Goal: Task Accomplishment & Management: Use online tool/utility

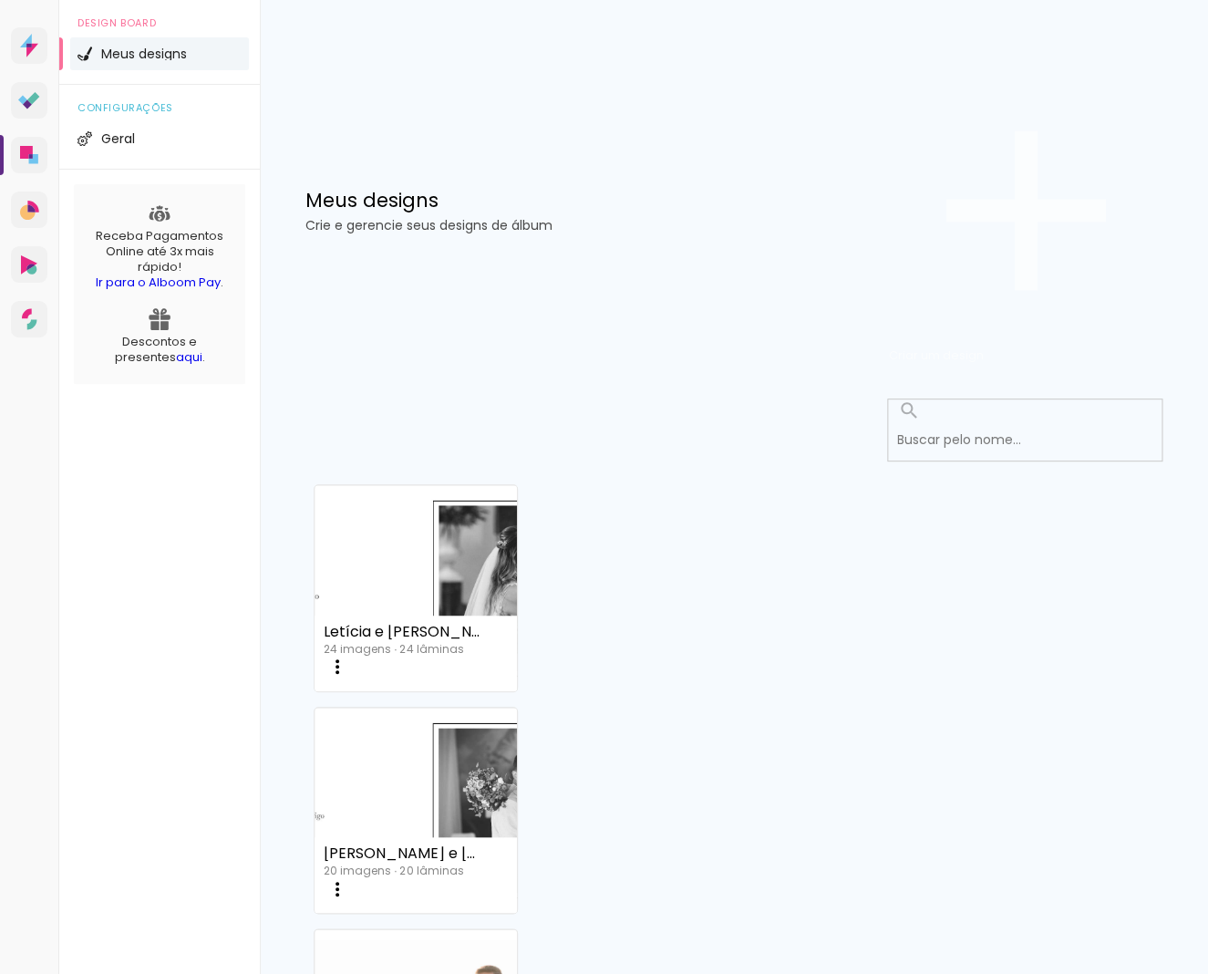
click at [984, 346] on span "Criar um design" at bounding box center [936, 354] width 95 height 17
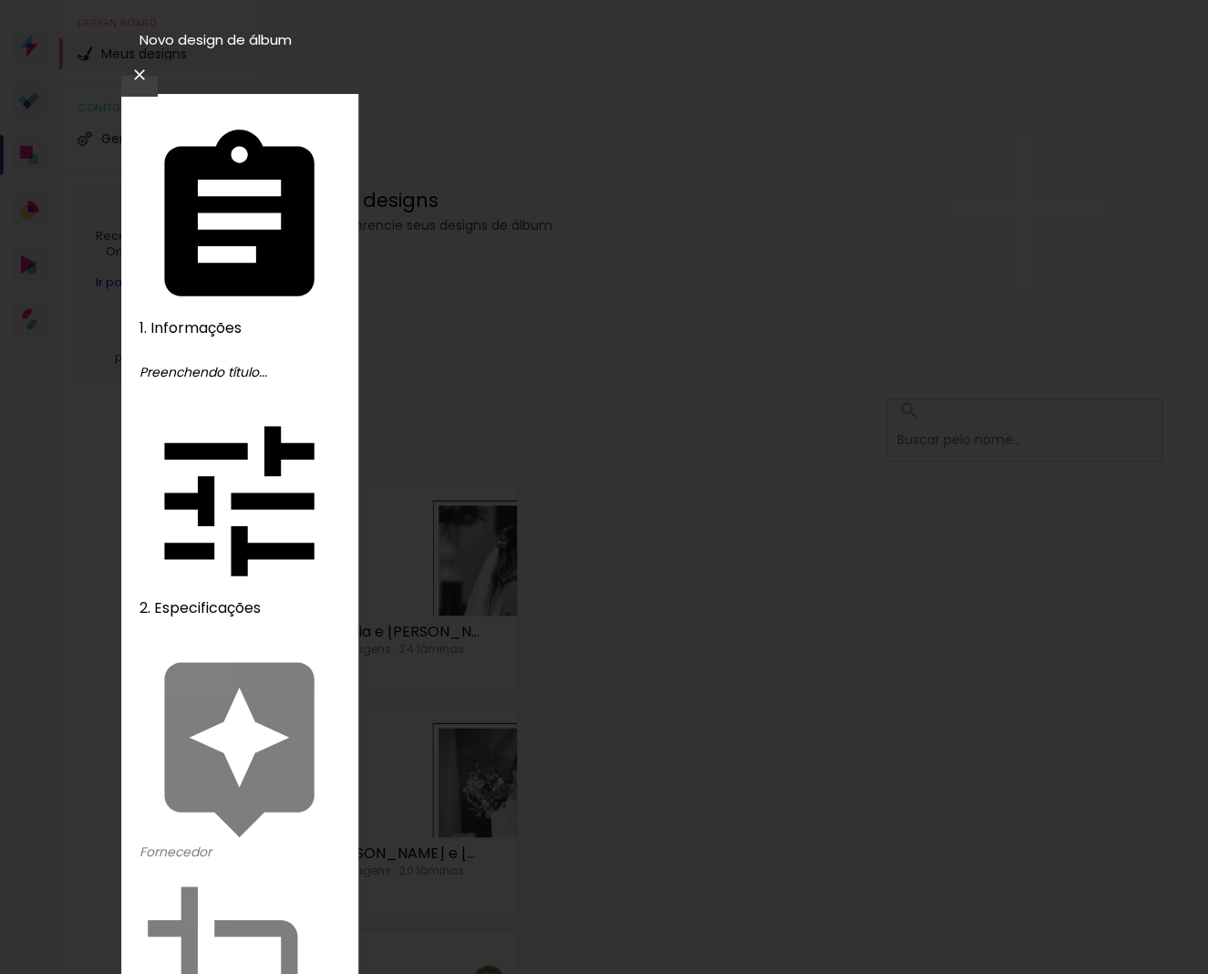
type input "Letícia e João 02"
type paper-input "Letícia e João 02"
click at [0, 0] on slot "Avançar" at bounding box center [0, 0] width 0 height 0
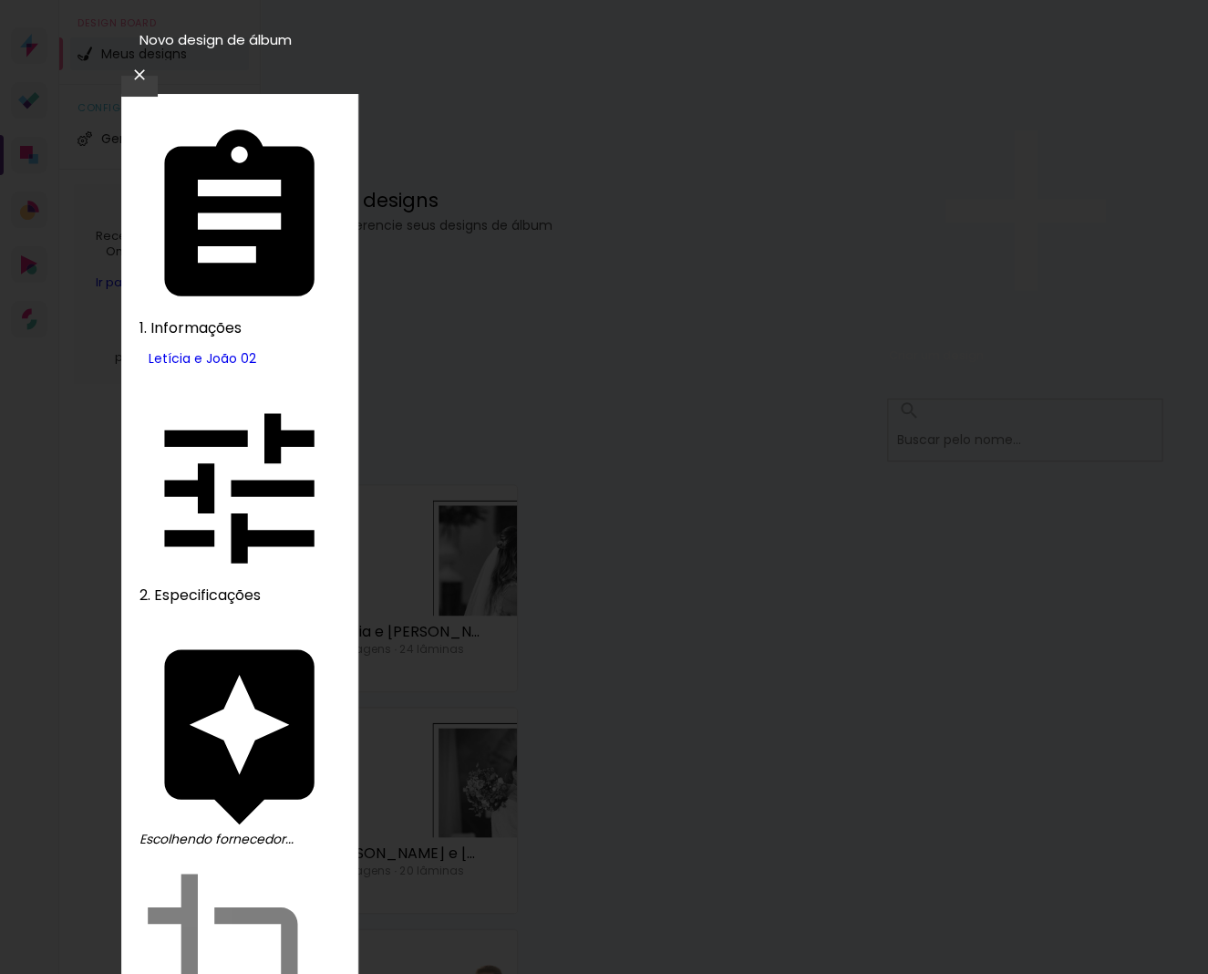
click at [0, 0] on slot "Avançar" at bounding box center [0, 0] width 0 height 0
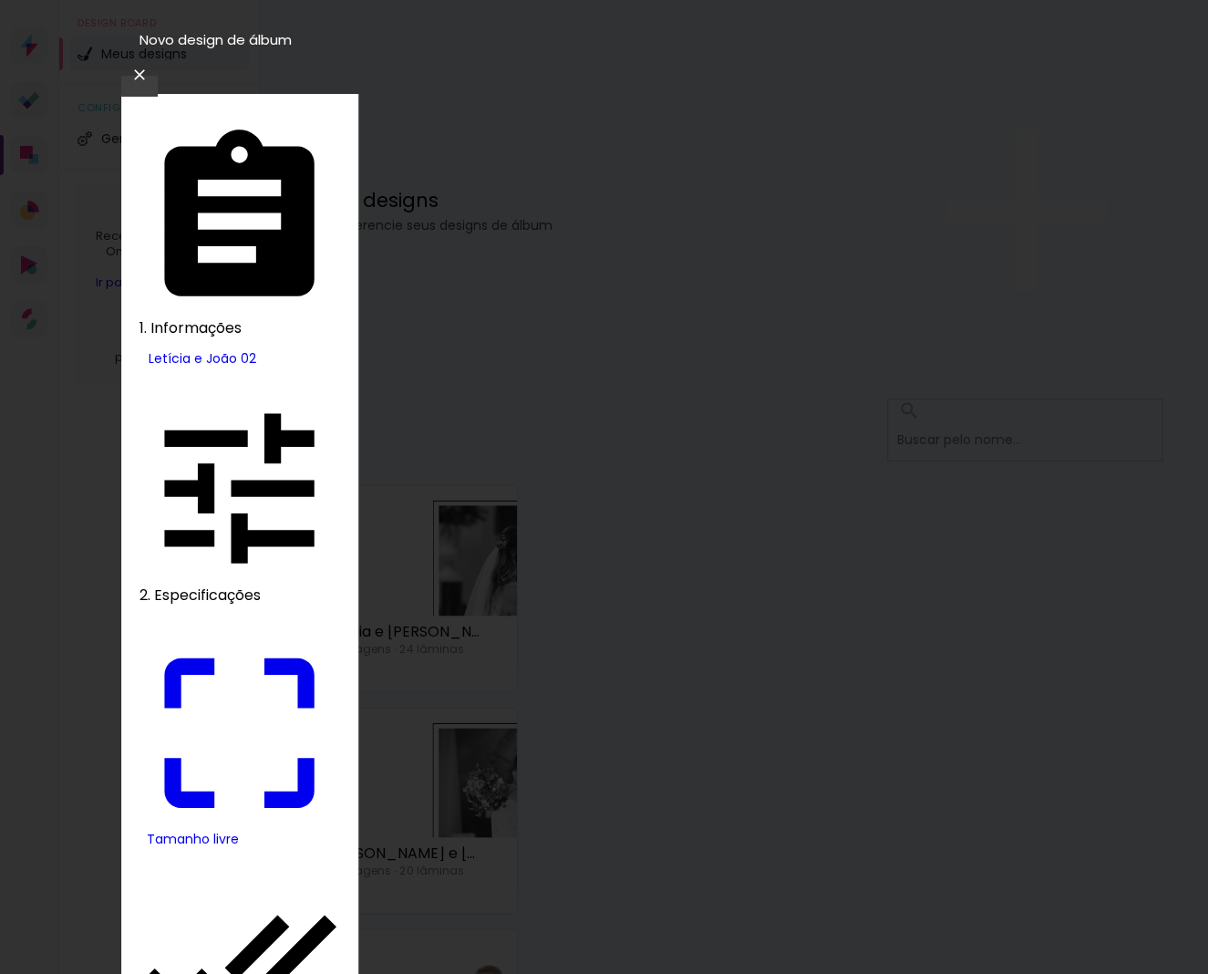
drag, startPoint x: 404, startPoint y: 470, endPoint x: 357, endPoint y: 476, distance: 46.8
drag, startPoint x: 405, startPoint y: 464, endPoint x: 356, endPoint y: 468, distance: 48.5
drag, startPoint x: 387, startPoint y: 463, endPoint x: 400, endPoint y: 460, distance: 13.9
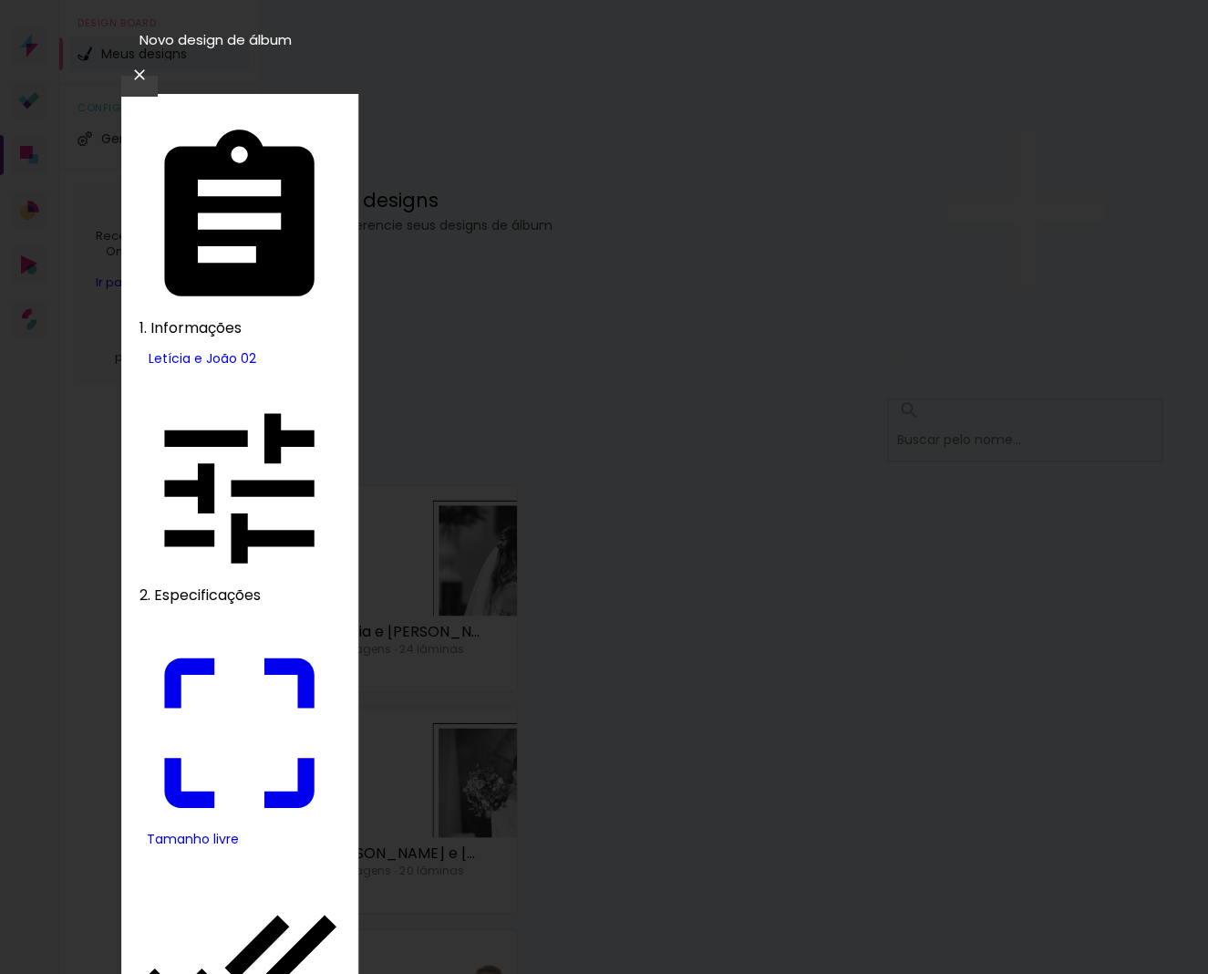
drag, startPoint x: 388, startPoint y: 467, endPoint x: 399, endPoint y: 465, distance: 11.1
type input "25"
type paper-input "25"
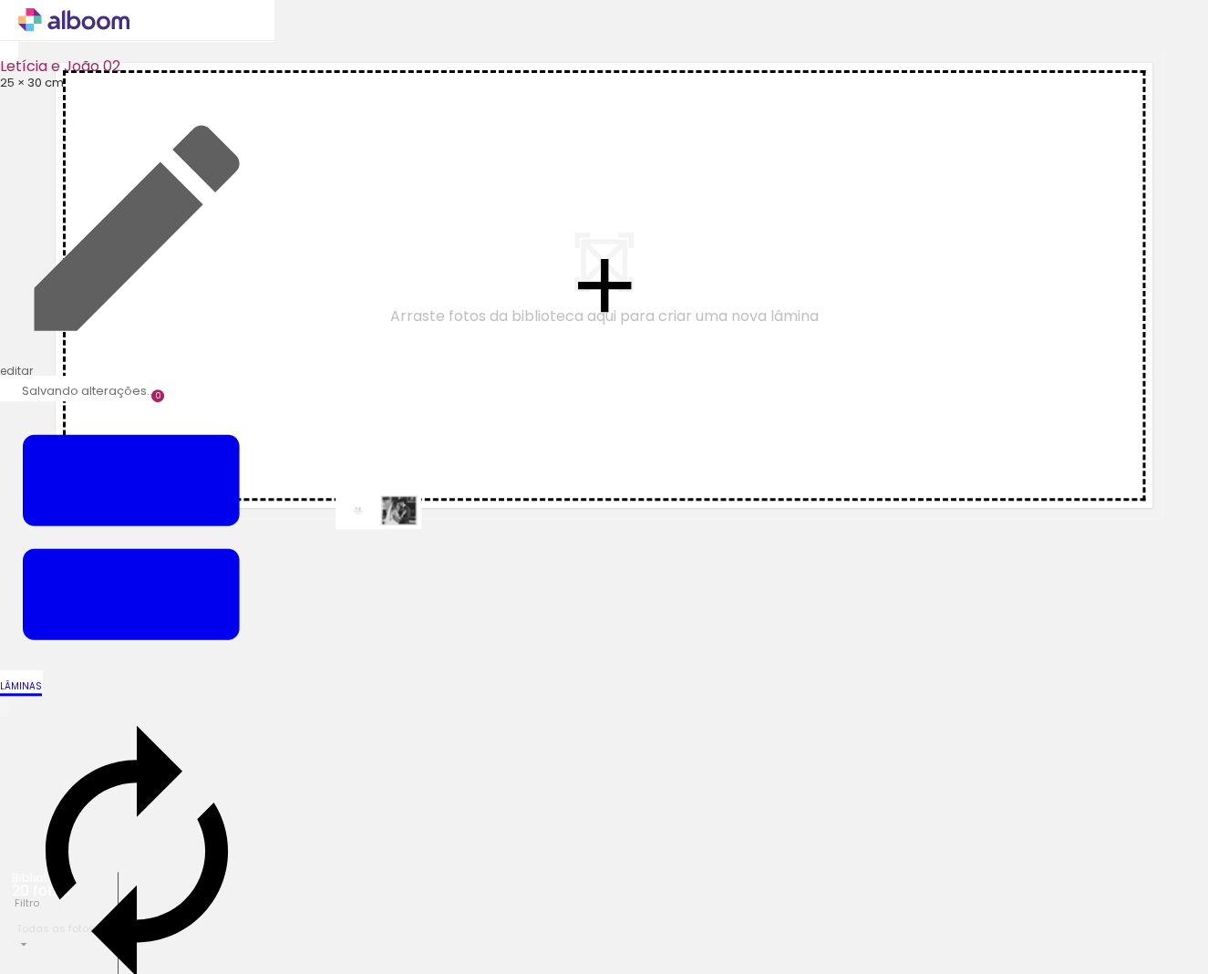
drag, startPoint x: 210, startPoint y: 914, endPoint x: 422, endPoint y: 542, distance: 427.6
click at [406, 511] on quentale-workspace at bounding box center [604, 487] width 1208 height 974
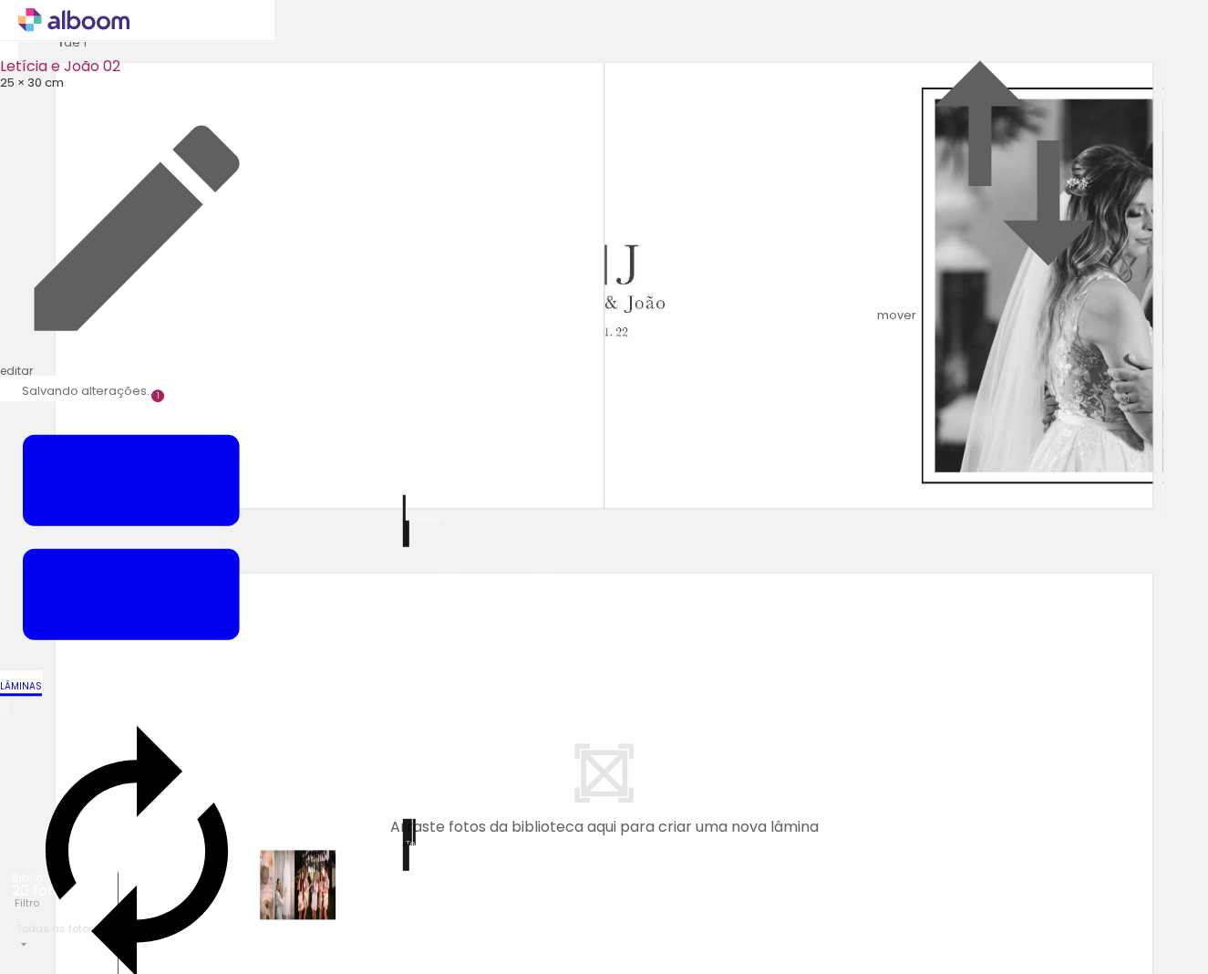
drag, startPoint x: 303, startPoint y: 915, endPoint x: 341, endPoint y: 800, distance: 122.0
click at [341, 800] on quentale-workspace at bounding box center [604, 487] width 1208 height 974
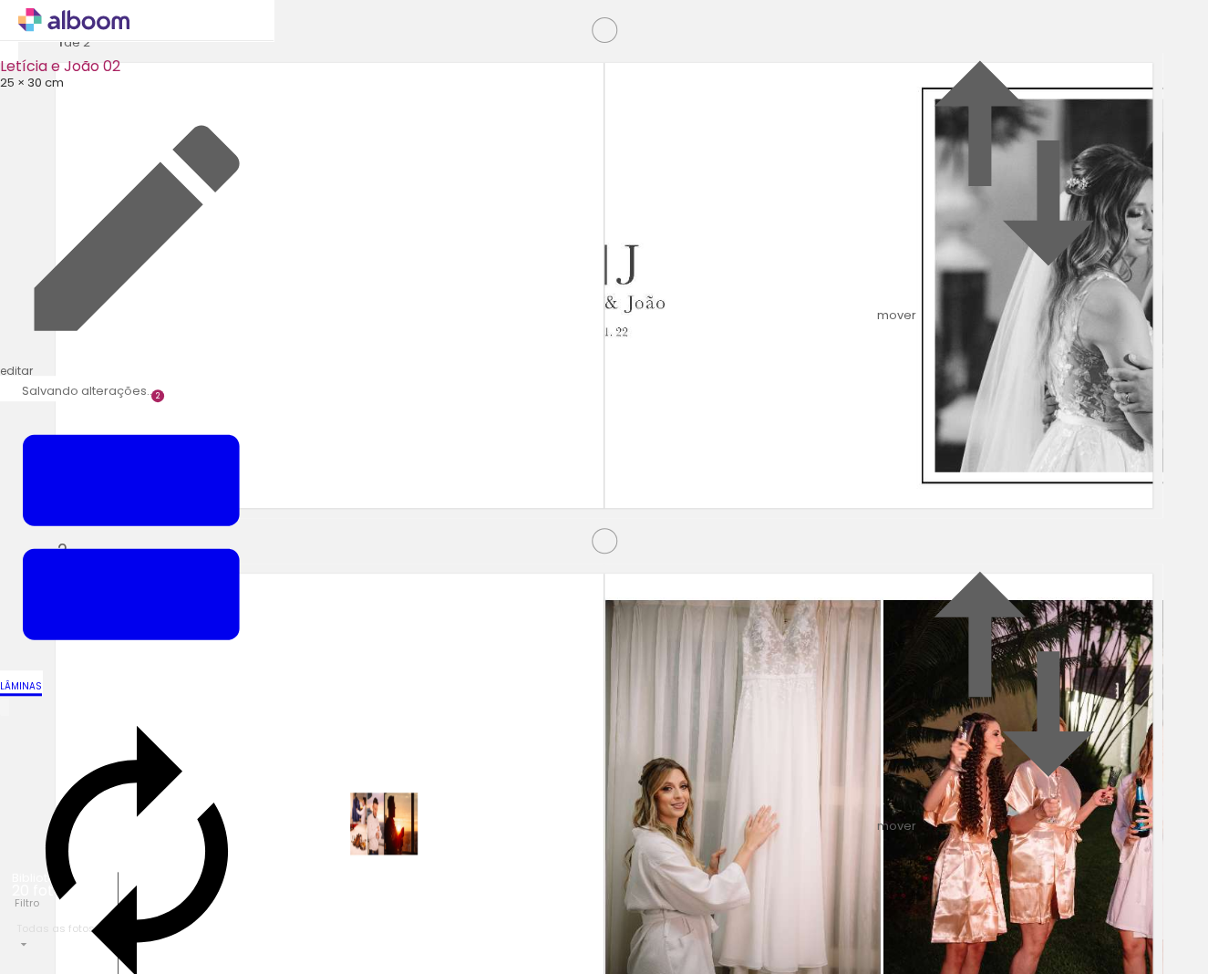
drag, startPoint x: 388, startPoint y: 915, endPoint x: 398, endPoint y: 835, distance: 80.7
click at [398, 835] on quentale-workspace at bounding box center [604, 487] width 1208 height 974
drag, startPoint x: 485, startPoint y: 919, endPoint x: 482, endPoint y: 828, distance: 91.2
click at [482, 828] on quentale-workspace at bounding box center [604, 487] width 1208 height 974
drag, startPoint x: 577, startPoint y: 892, endPoint x: 563, endPoint y: 813, distance: 79.8
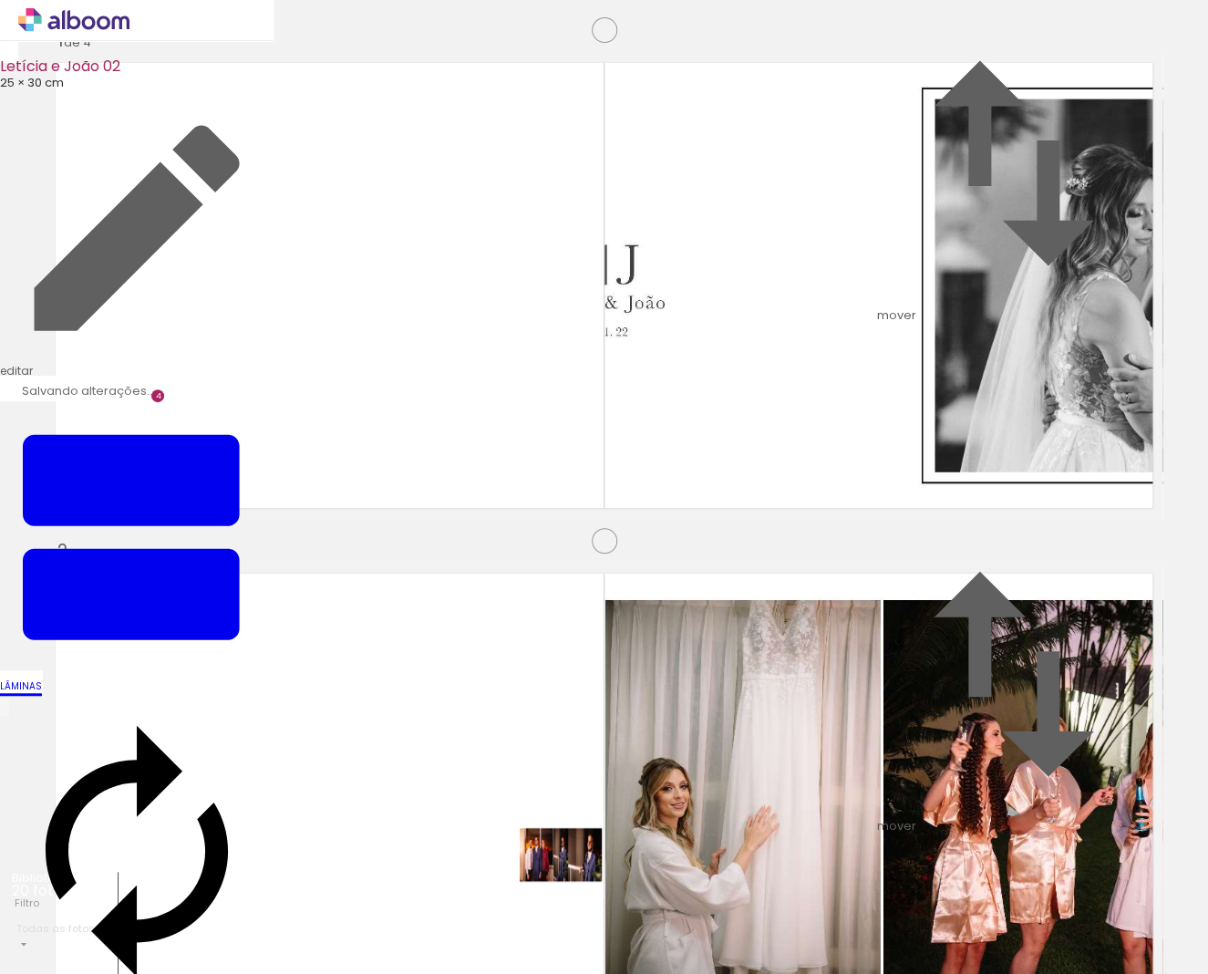
click at [563, 813] on quentale-workspace at bounding box center [604, 487] width 1208 height 974
drag, startPoint x: 697, startPoint y: 914, endPoint x: 685, endPoint y: 834, distance: 81.1
click at [685, 834] on quentale-workspace at bounding box center [604, 487] width 1208 height 974
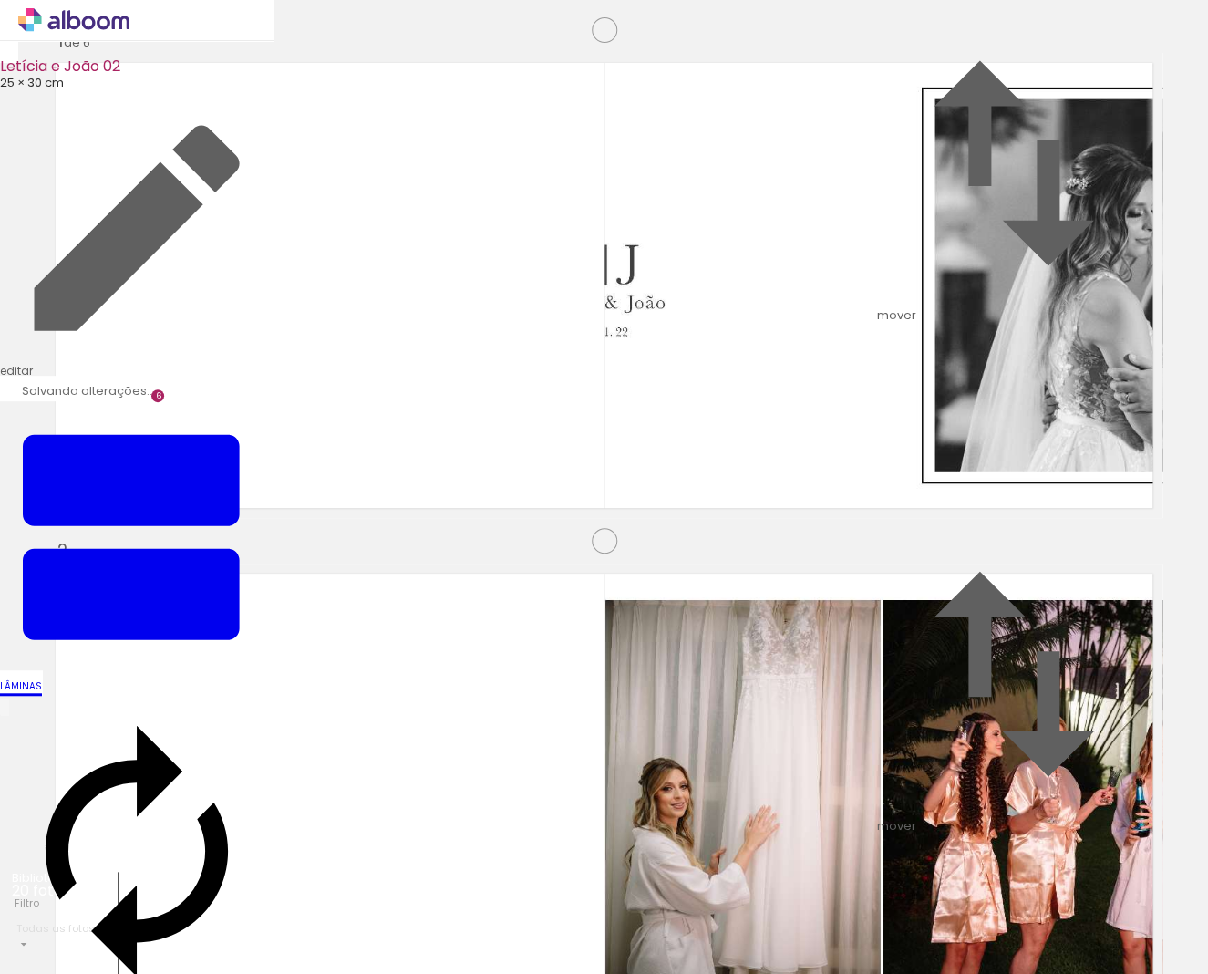
scroll to position [2454, 0]
drag, startPoint x: 789, startPoint y: 916, endPoint x: 538, endPoint y: 838, distance: 262.7
click at [539, 838] on quentale-workspace at bounding box center [604, 487] width 1208 height 974
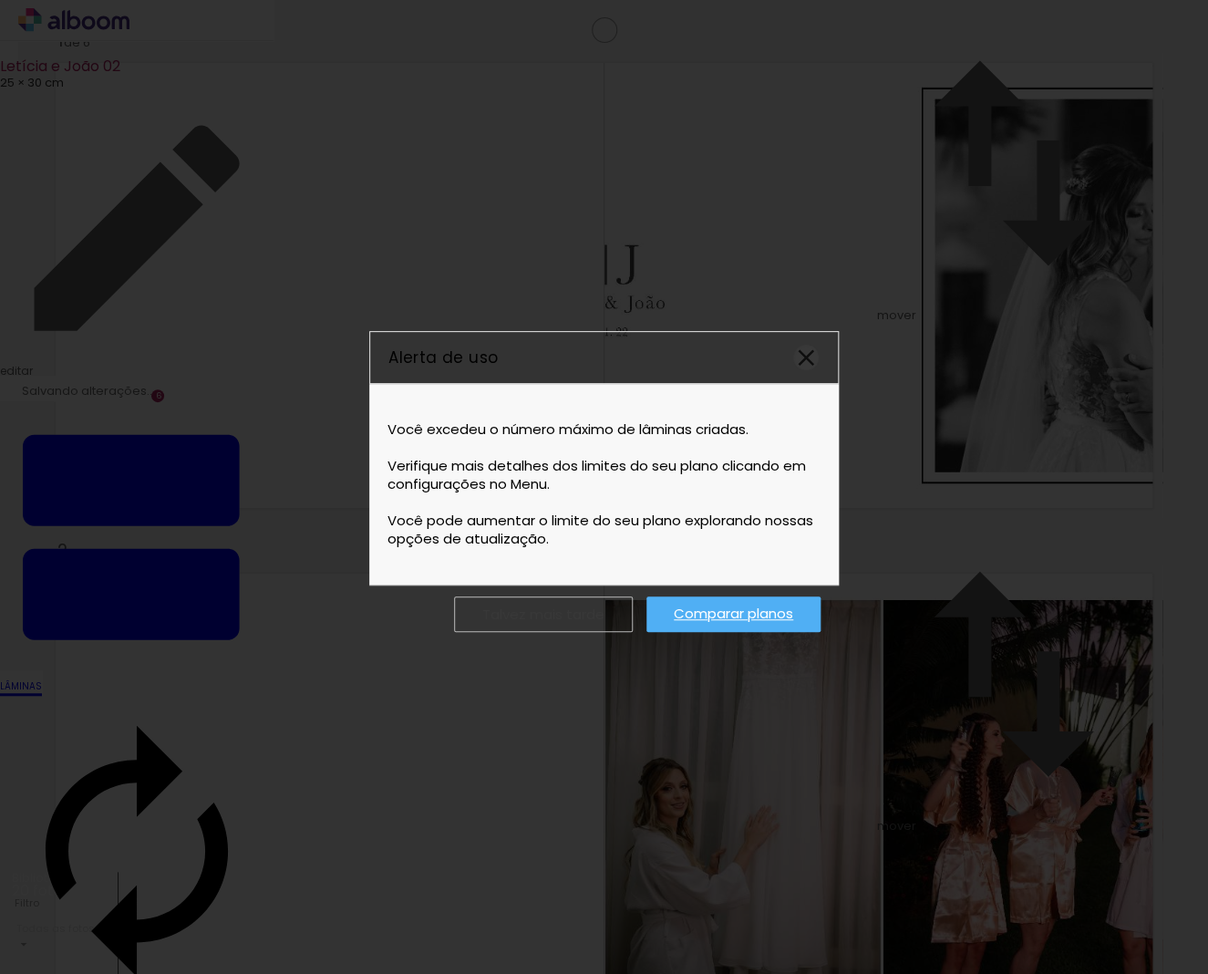
click at [810, 358] on iron-icon at bounding box center [805, 357] width 27 height 27
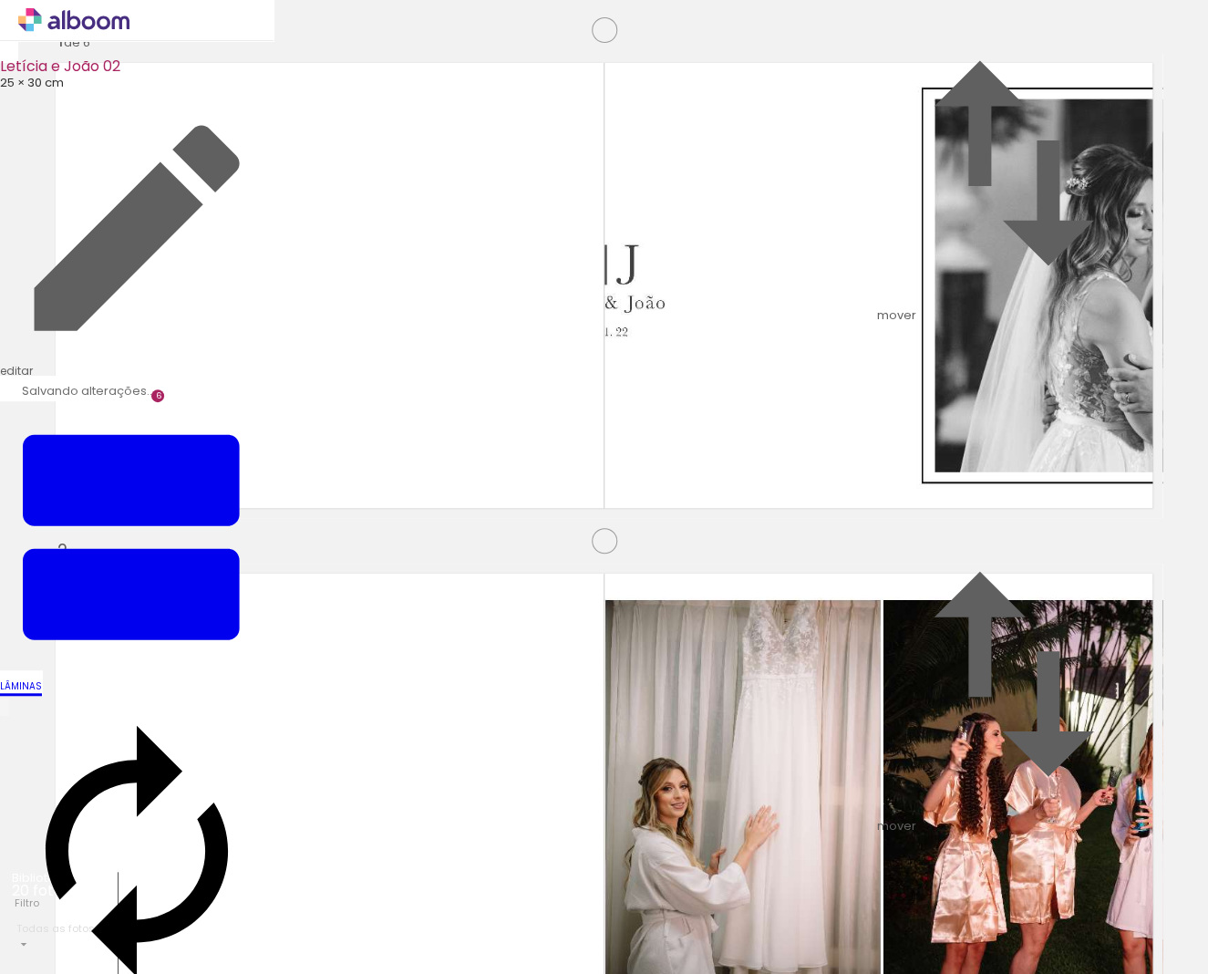
drag, startPoint x: 689, startPoint y: 459, endPoint x: 462, endPoint y: 485, distance: 228.5
drag, startPoint x: 639, startPoint y: 488, endPoint x: 604, endPoint y: 600, distance: 117.6
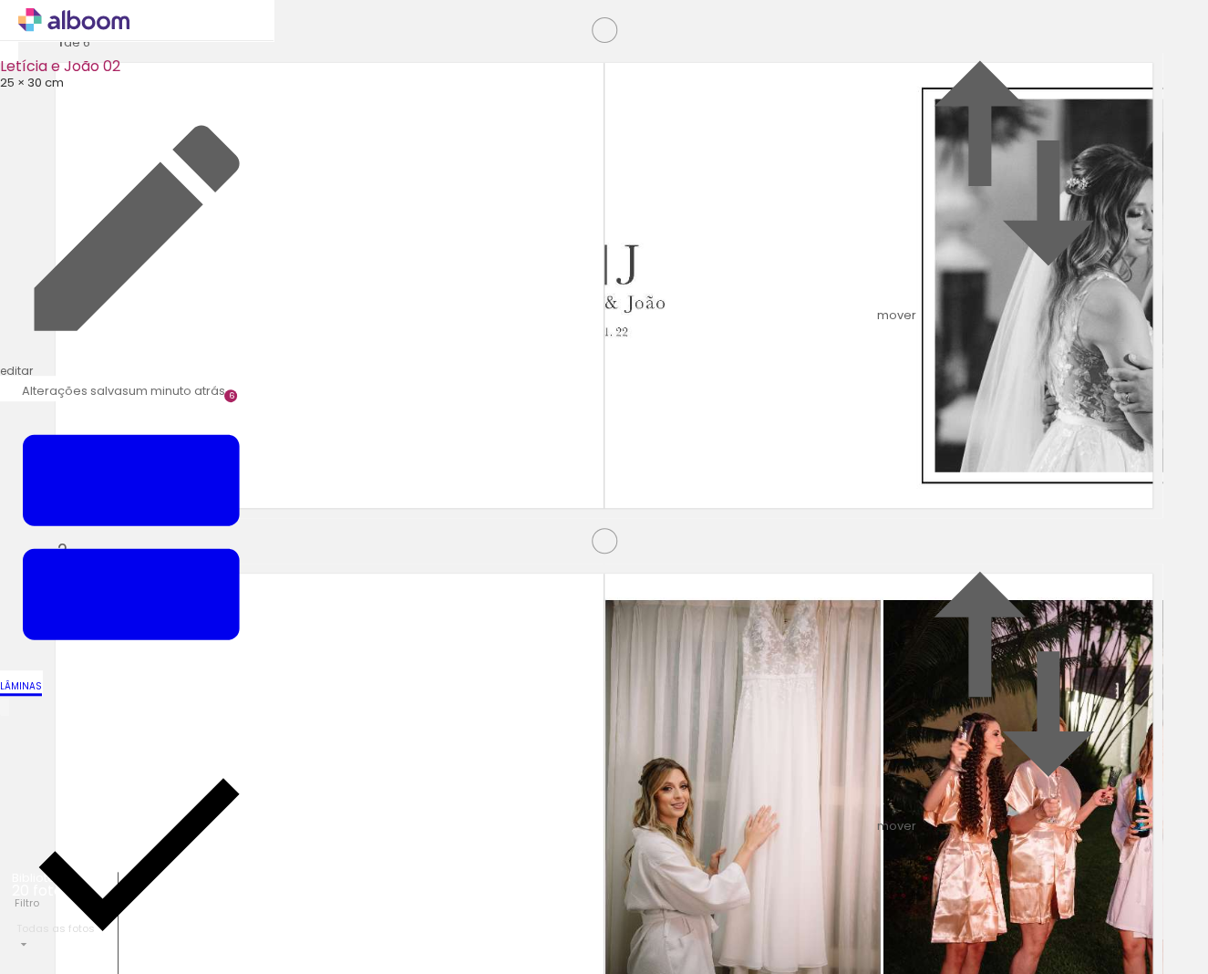
click at [93, 29] on icon at bounding box center [73, 20] width 111 height 24
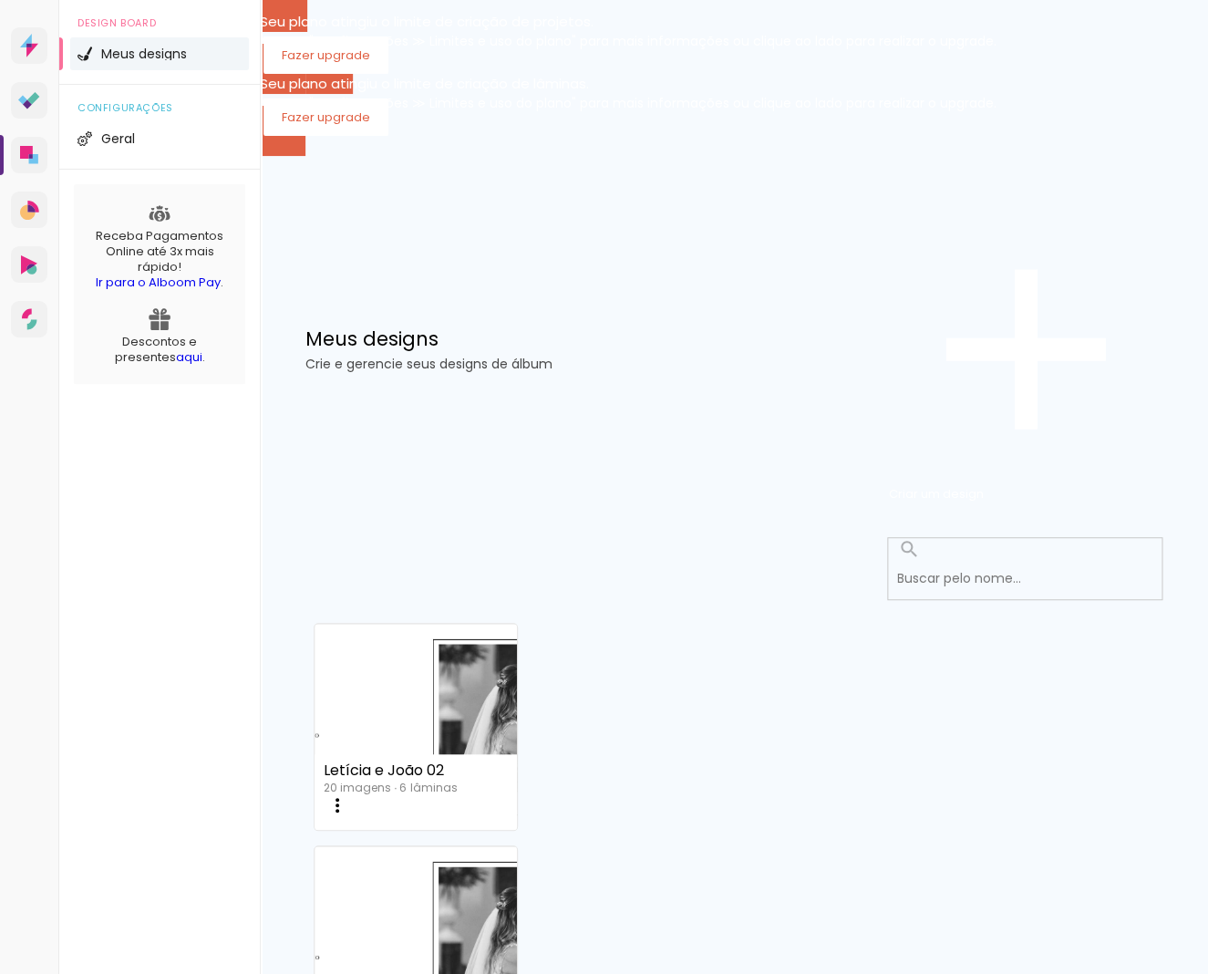
click at [36, 164] on icon at bounding box center [29, 155] width 18 height 18
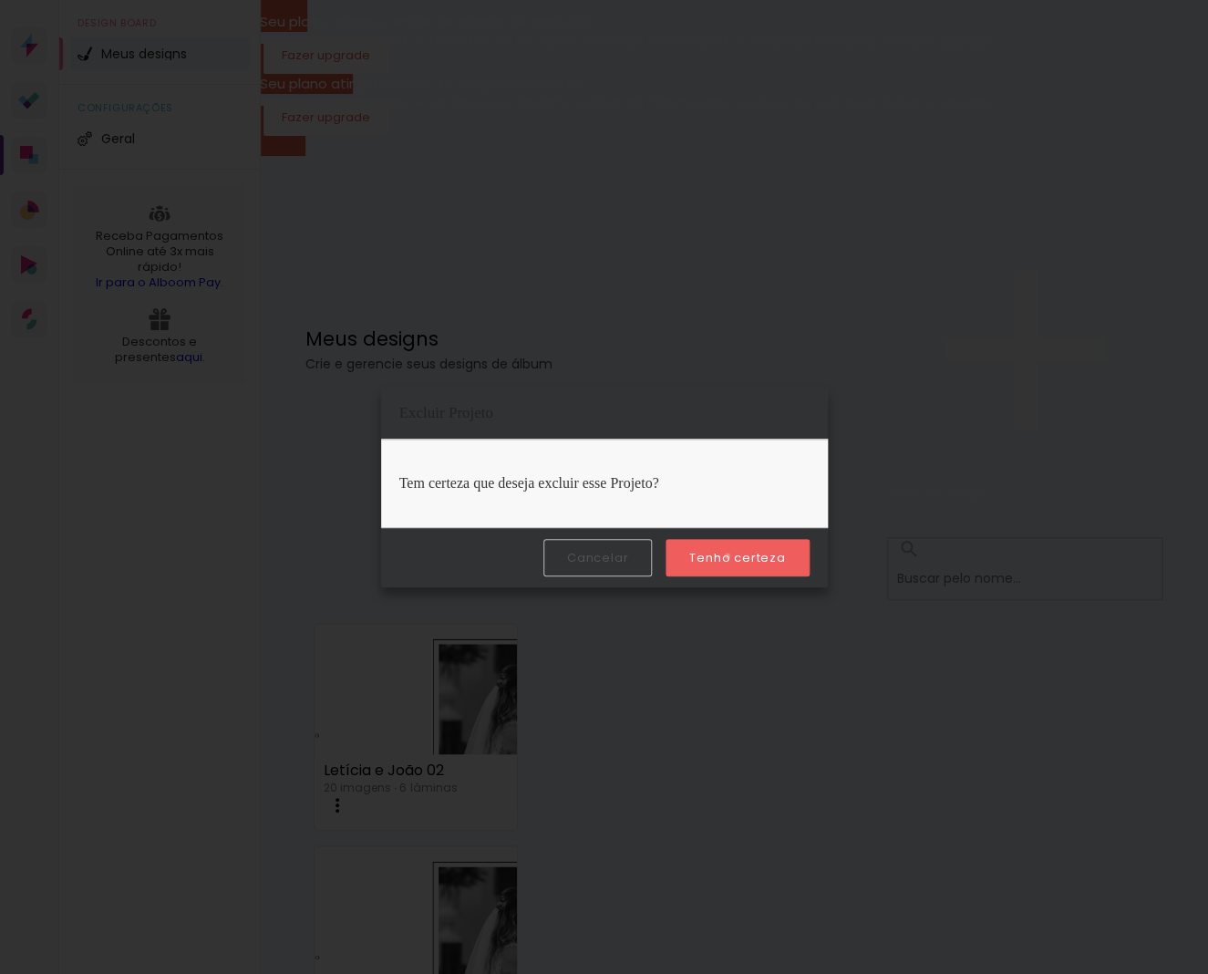
click at [0, 0] on slot "Tenho certeza" at bounding box center [0, 0] width 0 height 0
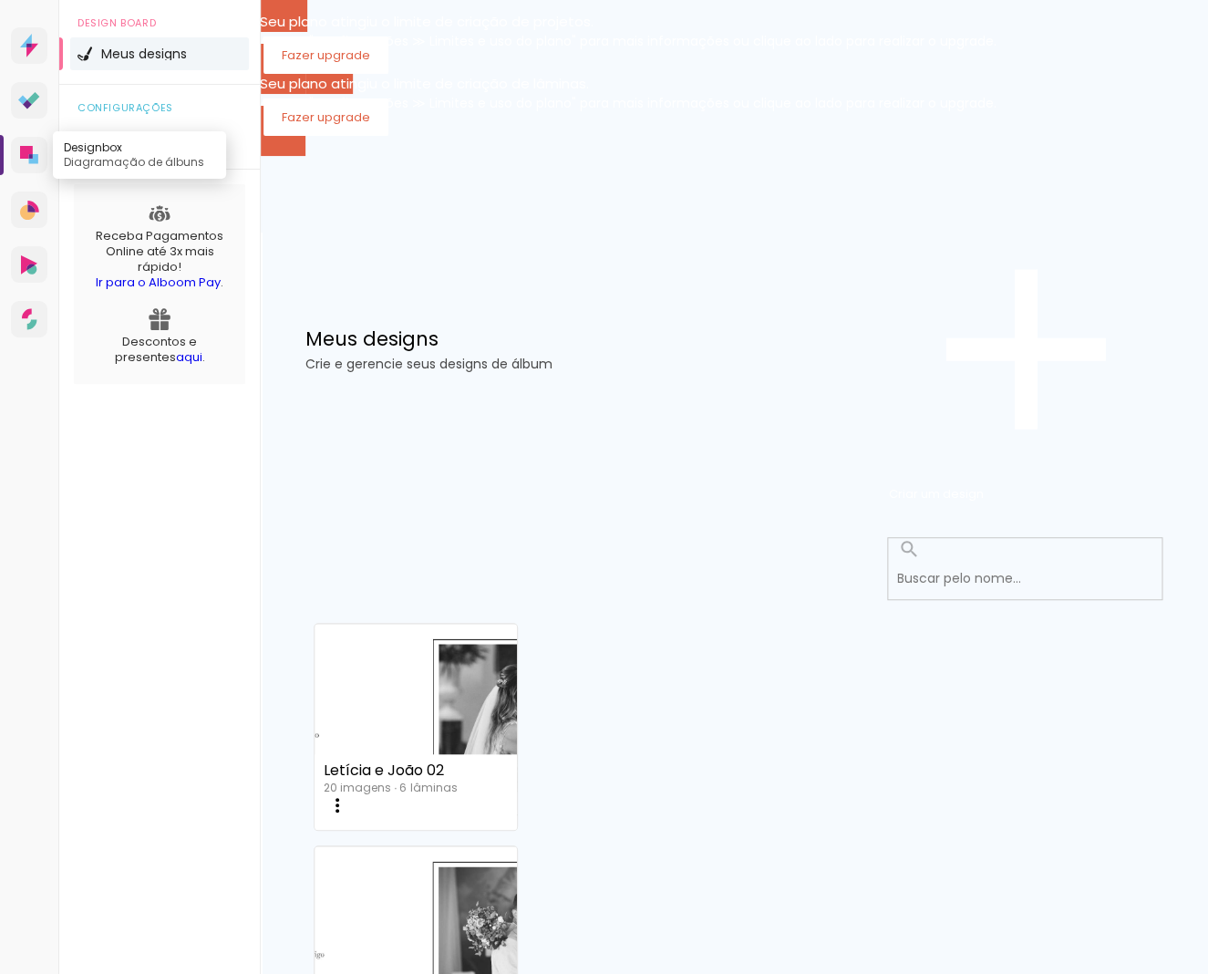
click at [32, 159] on icon at bounding box center [26, 152] width 13 height 13
click at [36, 109] on icon at bounding box center [29, 100] width 22 height 17
click at [480, 630] on link "Criado em [DATE]" at bounding box center [416, 681] width 202 height 103
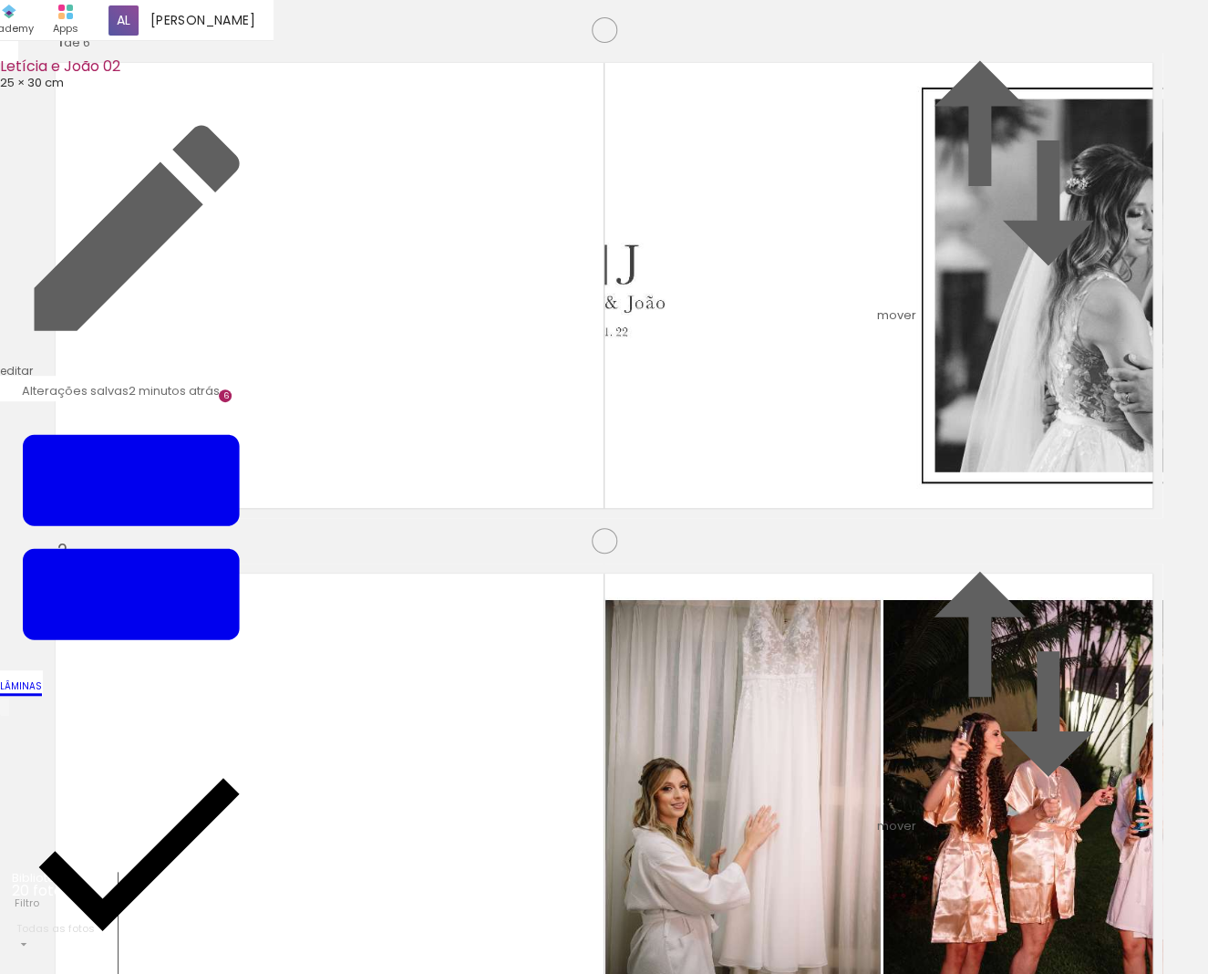
scroll to position [2877, 0]
drag, startPoint x: 810, startPoint y: 916, endPoint x: 780, endPoint y: 722, distance: 196.4
click at [781, 722] on quentale-workspace at bounding box center [604, 487] width 1208 height 974
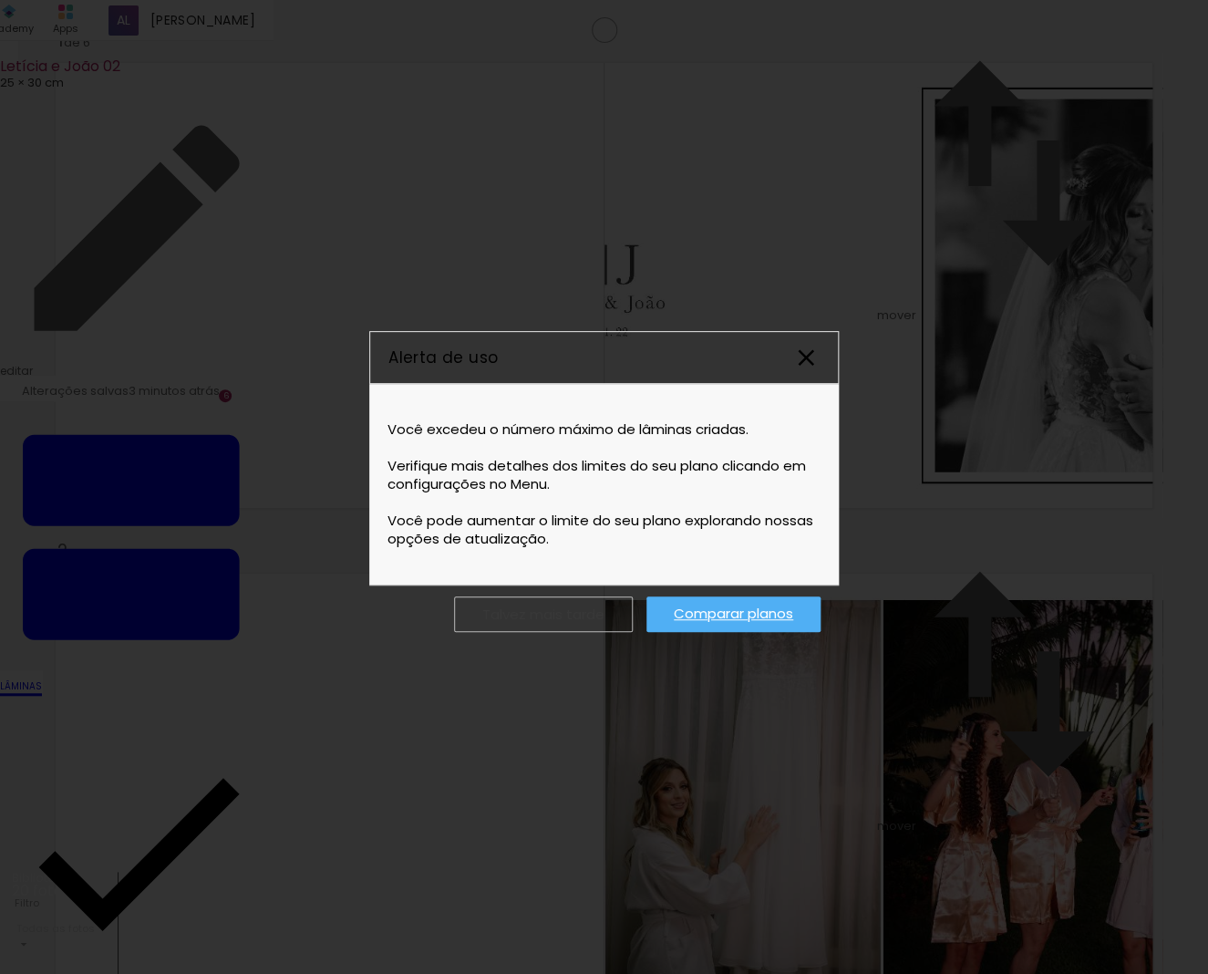
click at [0, 0] on slot "Talvez mais tarde" at bounding box center [0, 0] width 0 height 0
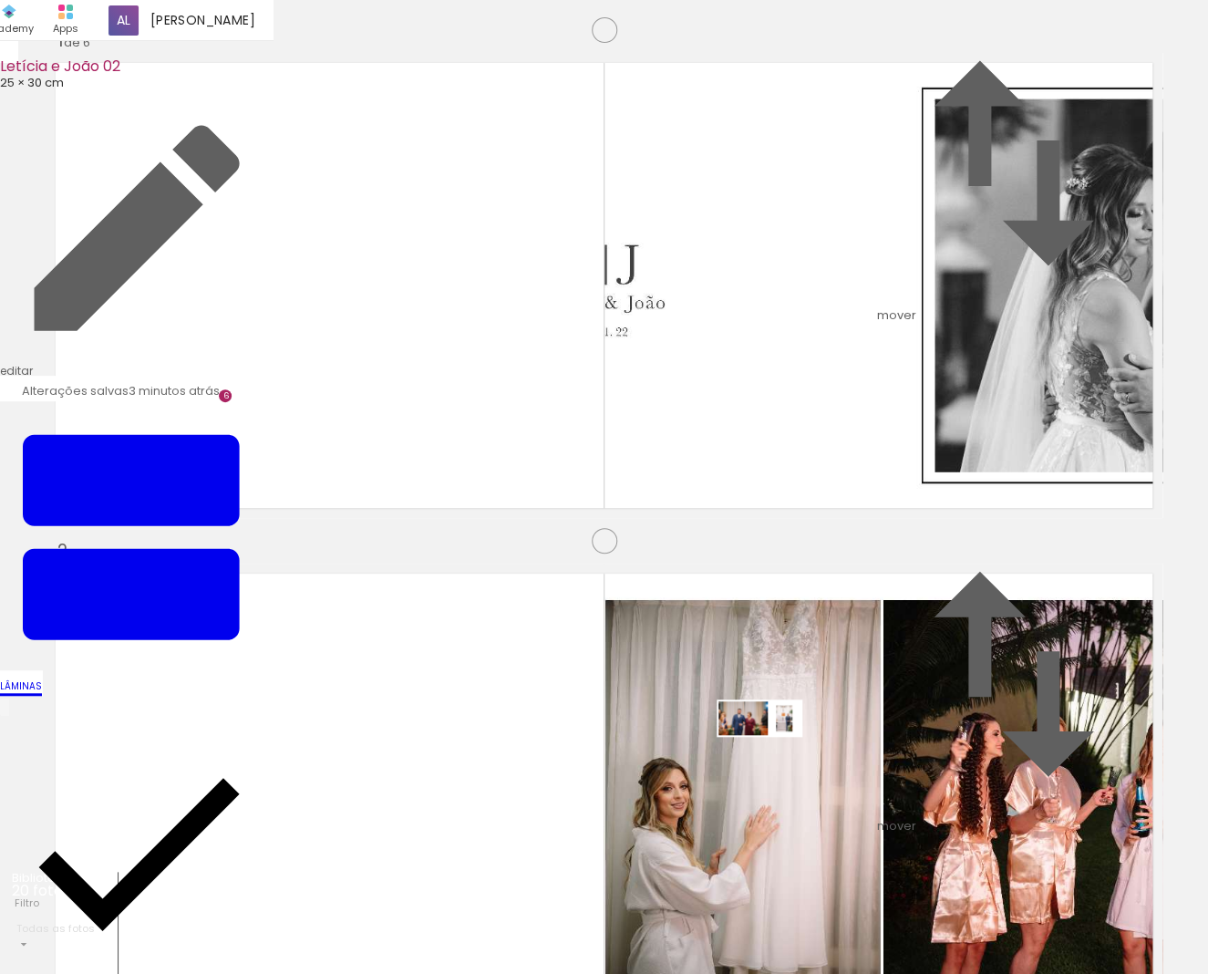
drag, startPoint x: 793, startPoint y: 900, endPoint x: 773, endPoint y: 751, distance: 150.0
click at [773, 752] on quentale-workspace at bounding box center [604, 487] width 1208 height 974
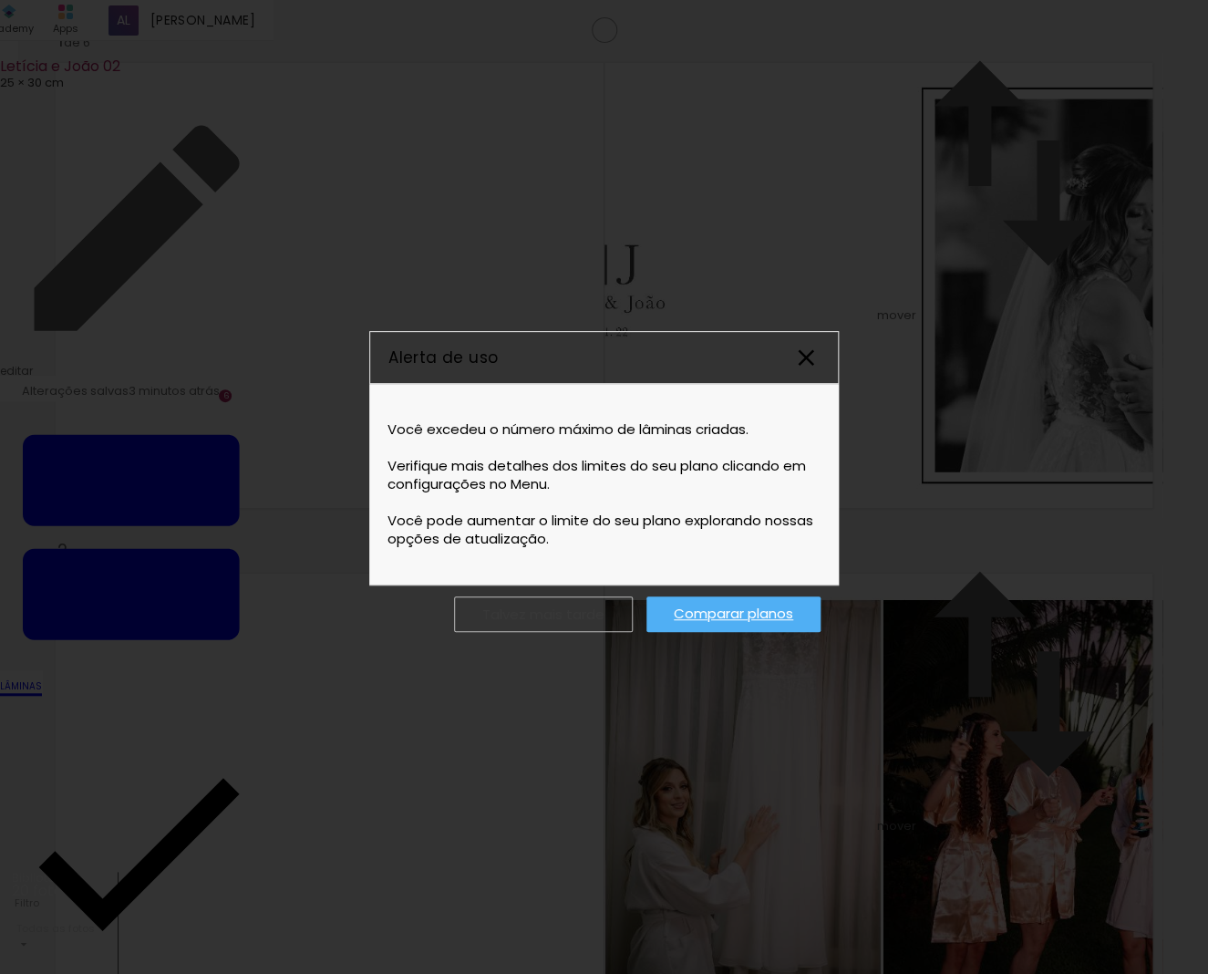
click at [811, 356] on iron-icon at bounding box center [805, 357] width 27 height 27
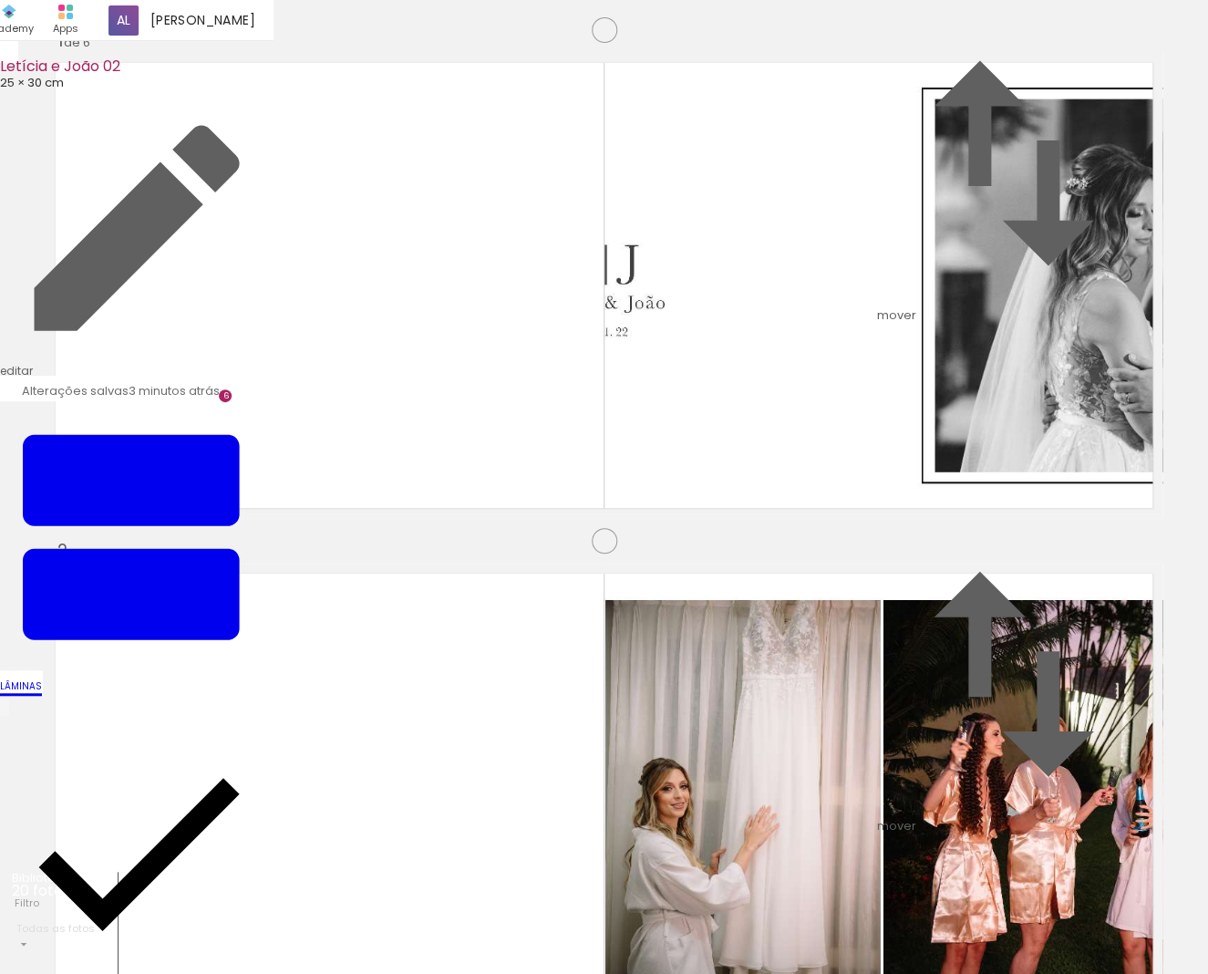
scroll to position [0, 0]
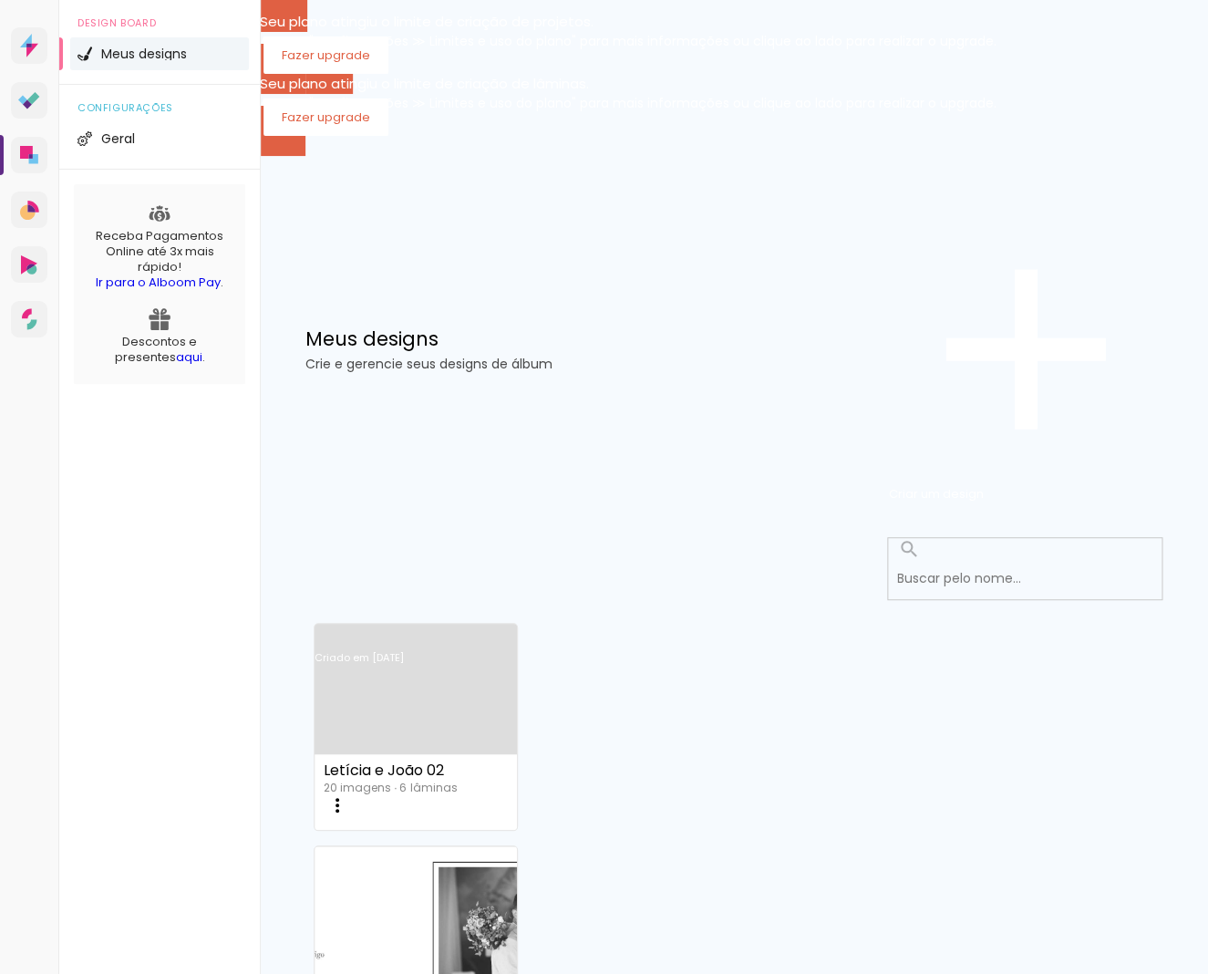
click at [348, 794] on iron-icon at bounding box center [337, 805] width 22 height 22
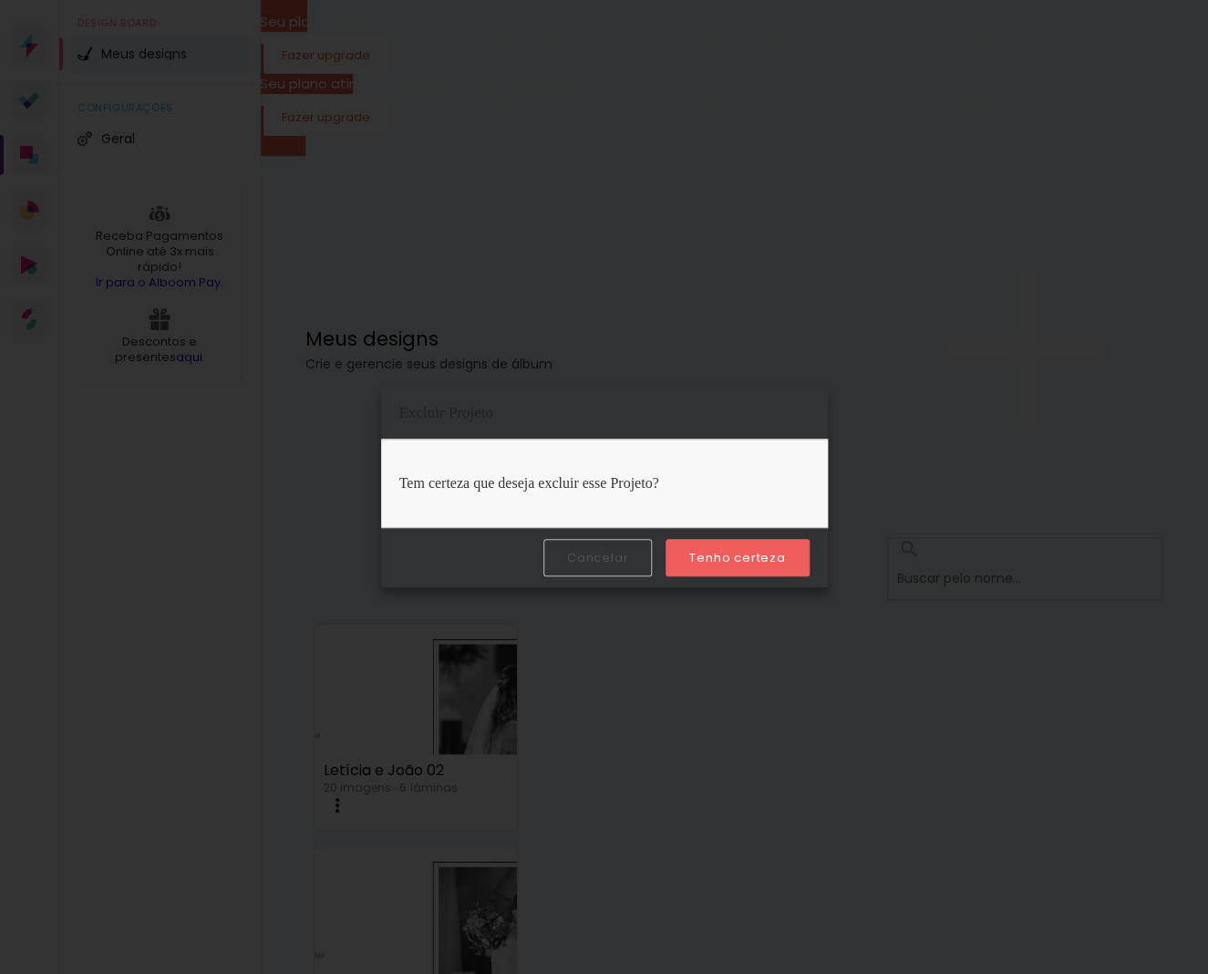
click at [0, 0] on slot "Tenho certeza" at bounding box center [0, 0] width 0 height 0
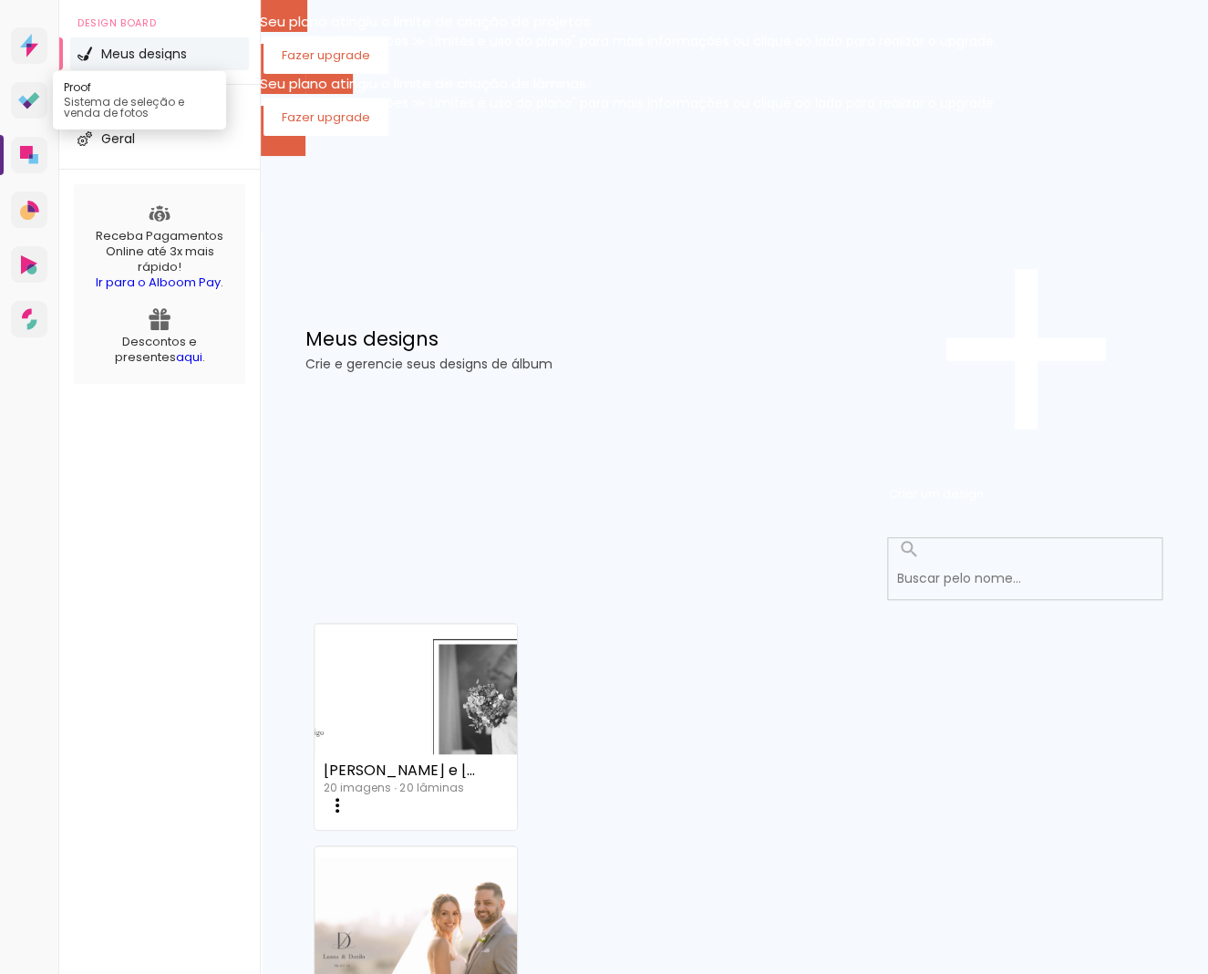
click at [33, 109] on icon at bounding box center [29, 100] width 22 height 17
click at [1055, 346] on paper-button "Criar um design" at bounding box center [1026, 349] width 274 height 316
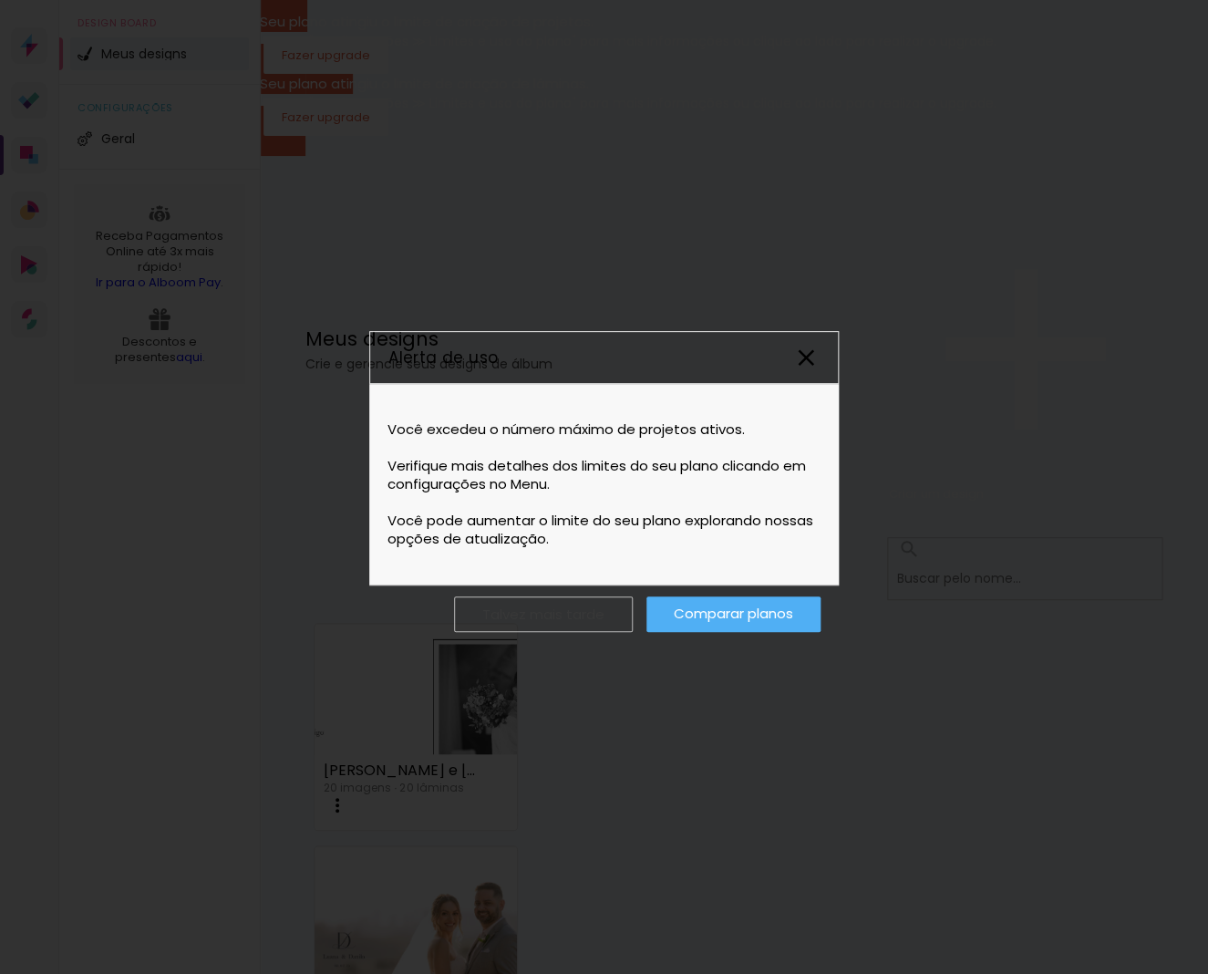
click at [824, 358] on paper-icon-button at bounding box center [806, 357] width 42 height 42
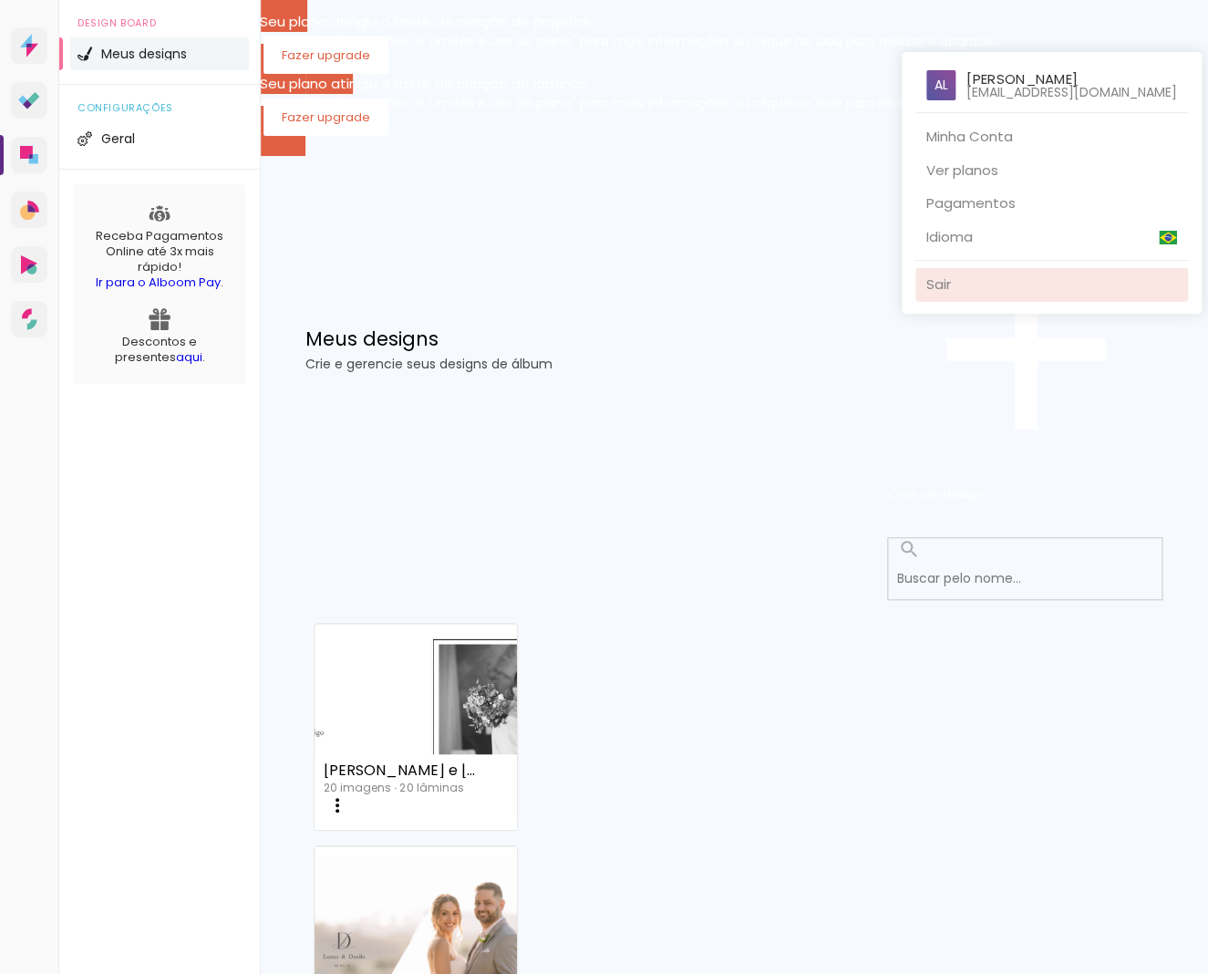
click at [925, 286] on link "Sair" at bounding box center [1051, 285] width 273 height 34
